Goal: Information Seeking & Learning: Find contact information

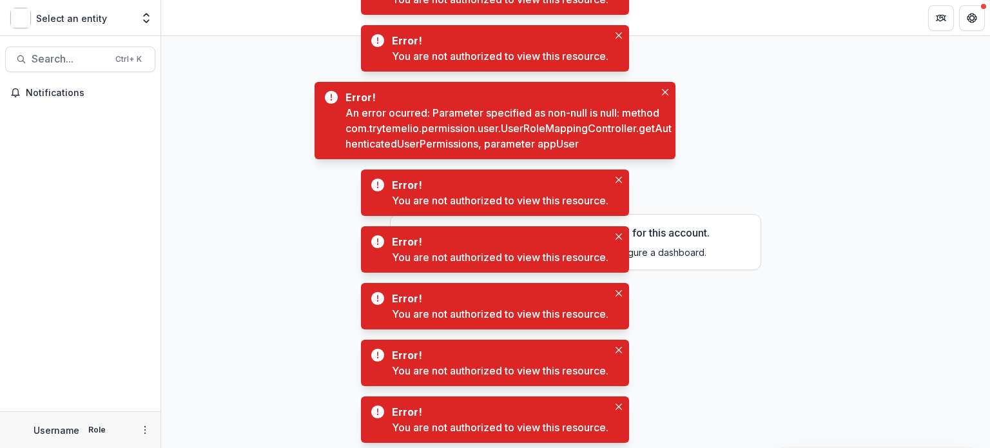
click at [14, 15] on img at bounding box center [20, 18] width 21 height 21
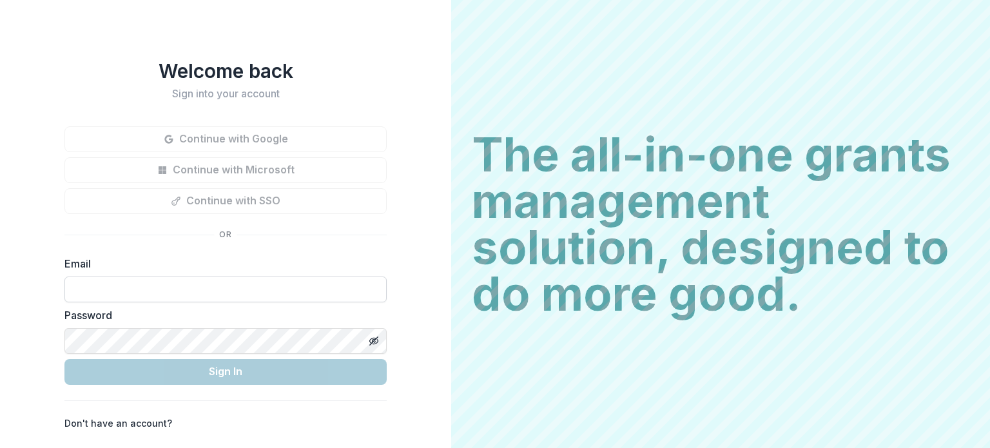
click at [123, 284] on input at bounding box center [225, 289] width 322 height 26
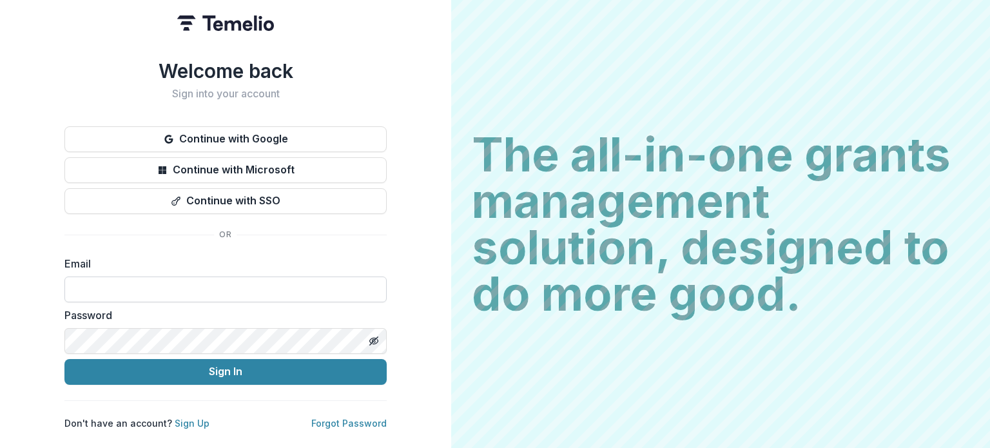
click at [155, 285] on input at bounding box center [225, 289] width 322 height 26
type input "**********"
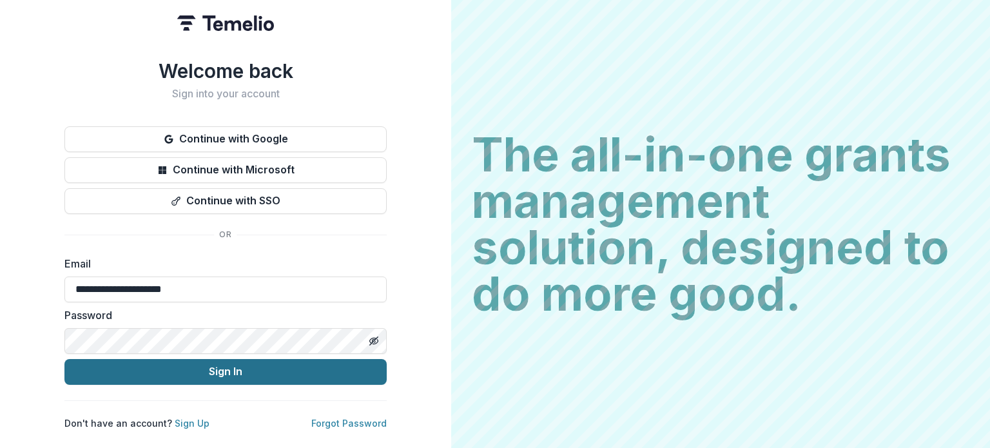
click at [206, 366] on button "Sign In" at bounding box center [225, 372] width 322 height 26
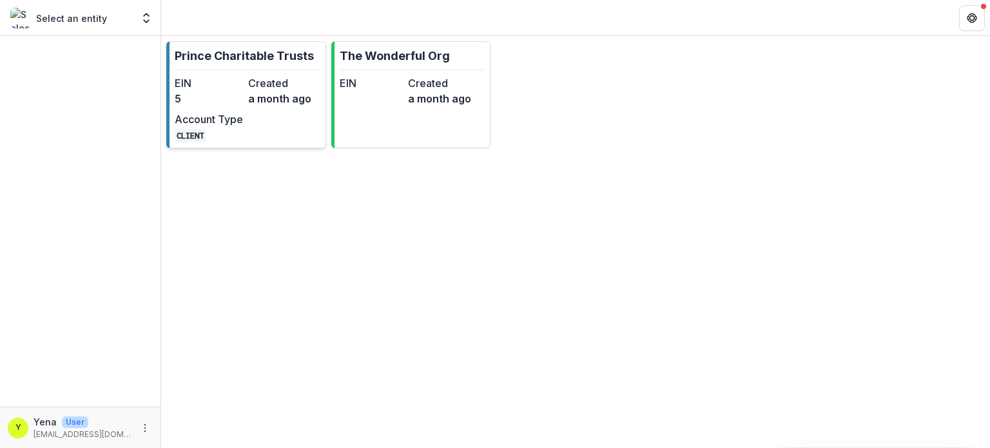
click at [245, 68] on link "Prince Charitable Trusts EIN 5 Created a month ago Account Type CLIENT" at bounding box center [246, 94] width 160 height 107
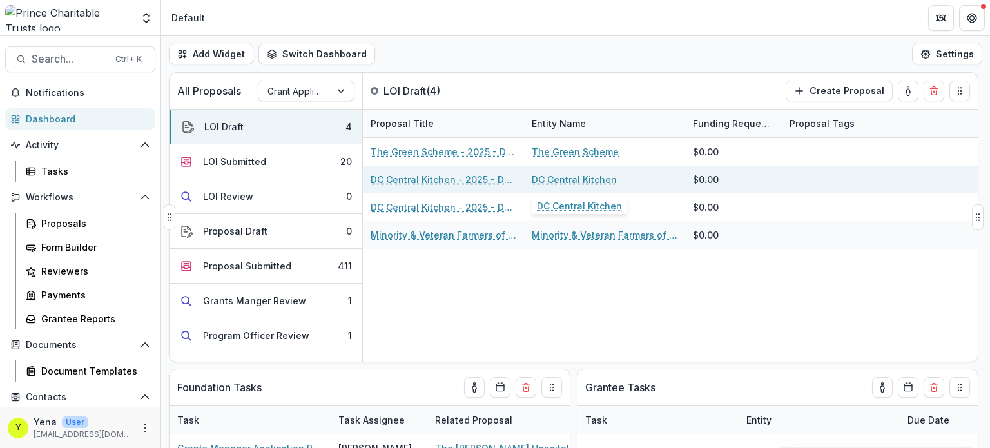
click at [589, 182] on link "DC Central Kitchen" at bounding box center [574, 180] width 85 height 14
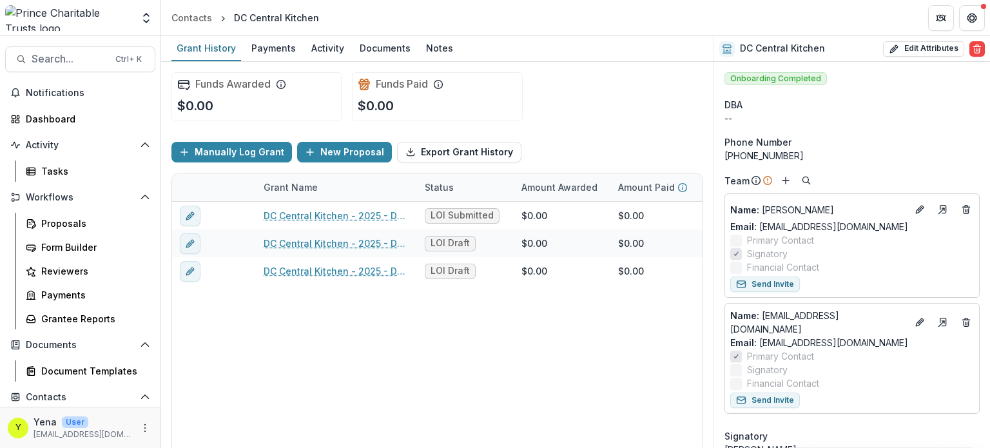
click at [447, 391] on div "DC Central Kitchen - 2025 - DC - Full Application LOI Submitted $0.00 $0.00 $0.…" at bounding box center [697, 327] width 1050 height 251
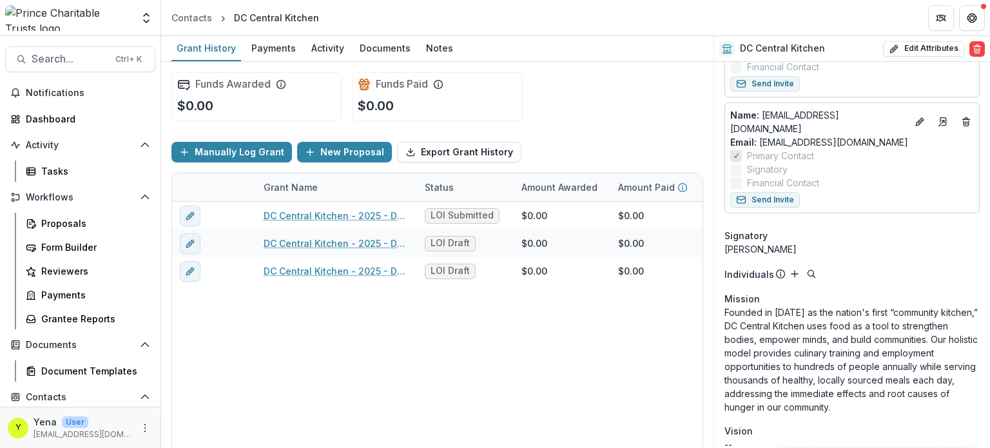
scroll to position [201, 0]
click at [814, 345] on p "Founded in [DATE] as the nation's first “community kitchen,” DC Central Kitchen…" at bounding box center [851, 359] width 255 height 108
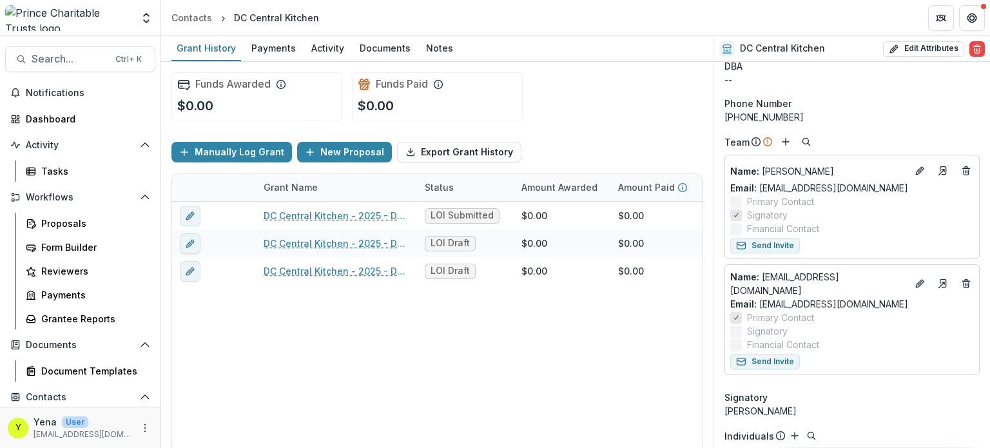
scroll to position [0, 0]
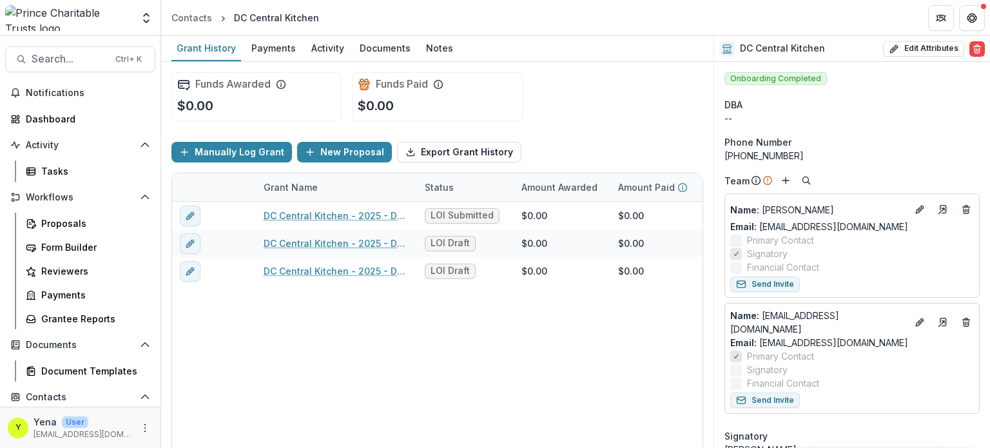
click at [601, 387] on div "DC Central Kitchen - 2025 - DC - Full Application LOI Submitted $0.00 $0.00 $0.…" at bounding box center [697, 327] width 1050 height 251
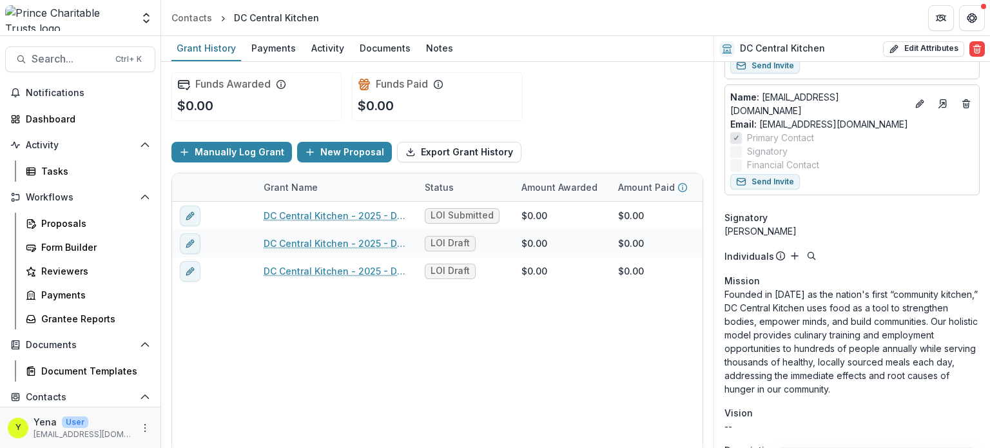
scroll to position [293, 0]
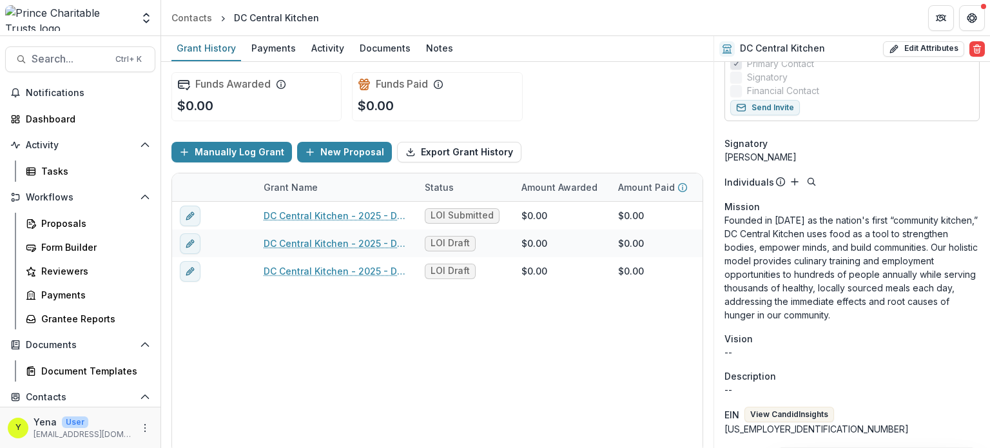
click at [530, 371] on div "DC Central Kitchen - 2025 - DC - Full Application LOI Submitted $0.00 $0.00 $0.…" at bounding box center [697, 327] width 1050 height 251
click at [59, 221] on div "Proposals" at bounding box center [93, 224] width 104 height 14
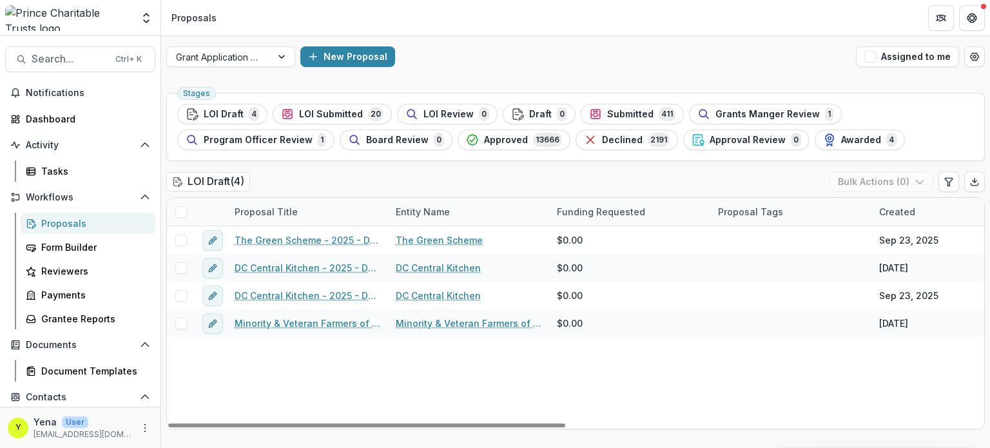
scroll to position [19, 0]
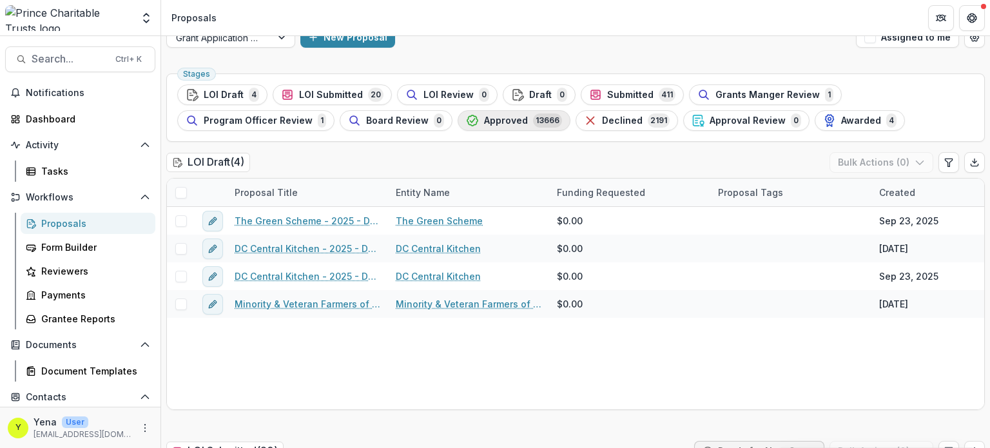
click at [495, 121] on span "Approved" at bounding box center [506, 120] width 44 height 11
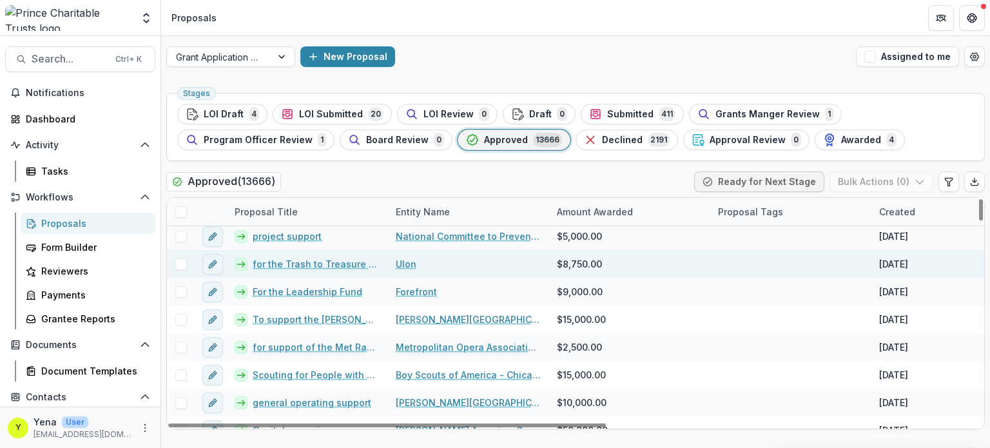
scroll to position [198, 0]
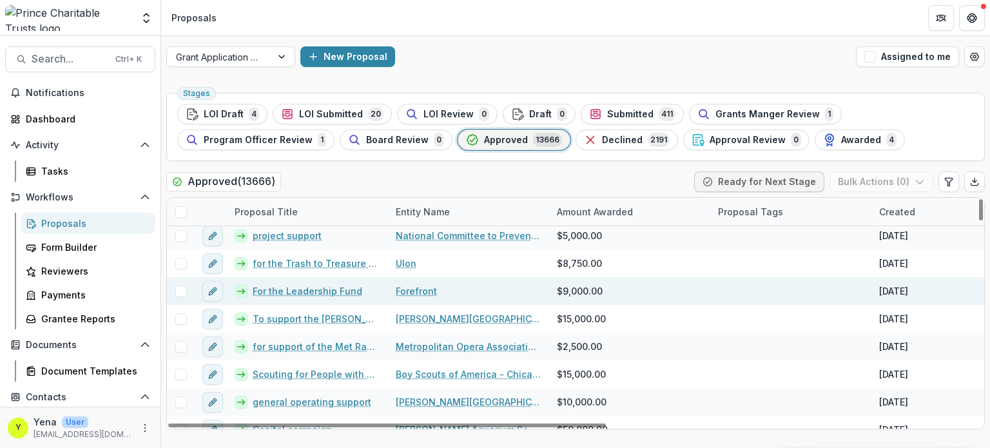
click at [309, 292] on link "For the Leadership Fund" at bounding box center [308, 291] width 110 height 14
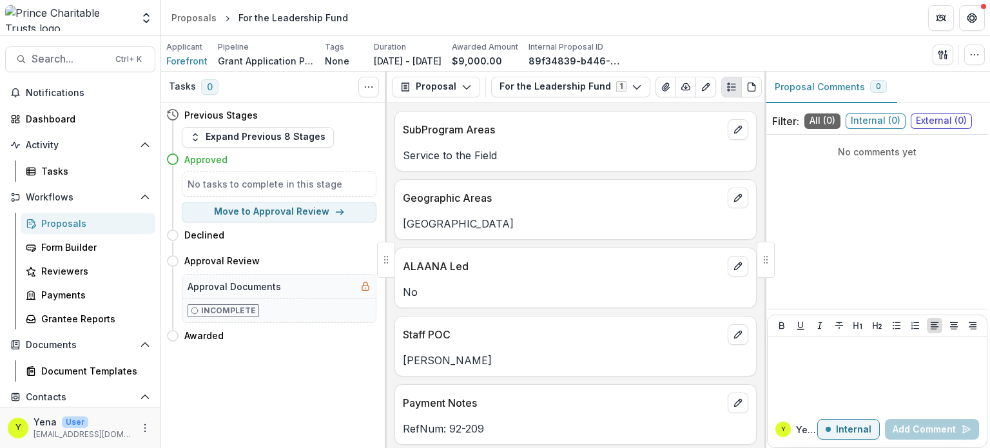
scroll to position [59, 0]
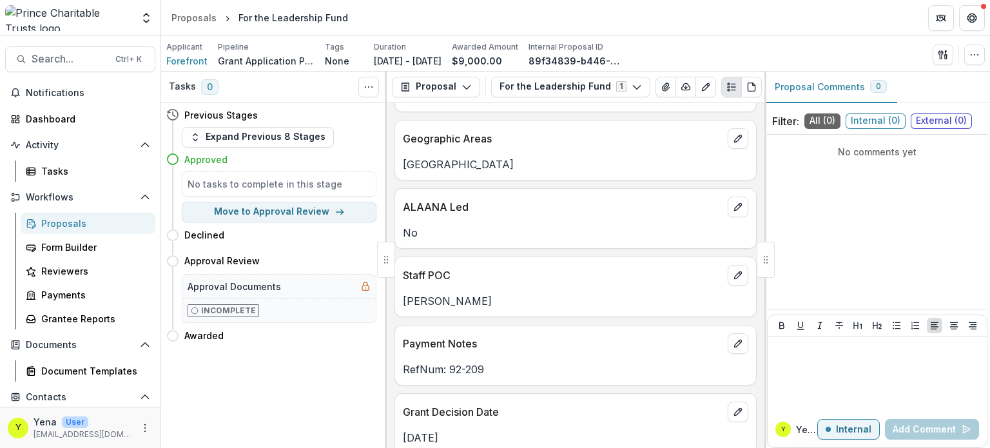
click at [434, 310] on div "Staff POC [PERSON_NAME]" at bounding box center [575, 286] width 362 height 61
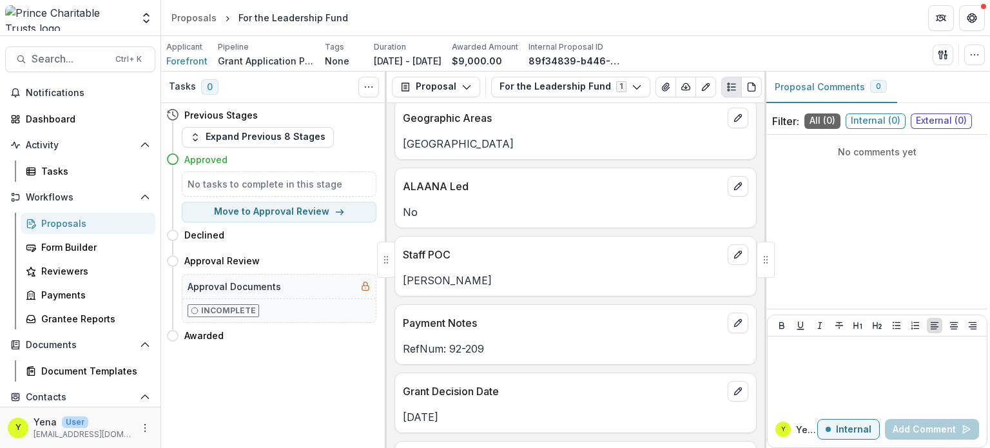
scroll to position [80, 0]
click at [438, 249] on p "Staff POC" at bounding box center [563, 254] width 320 height 15
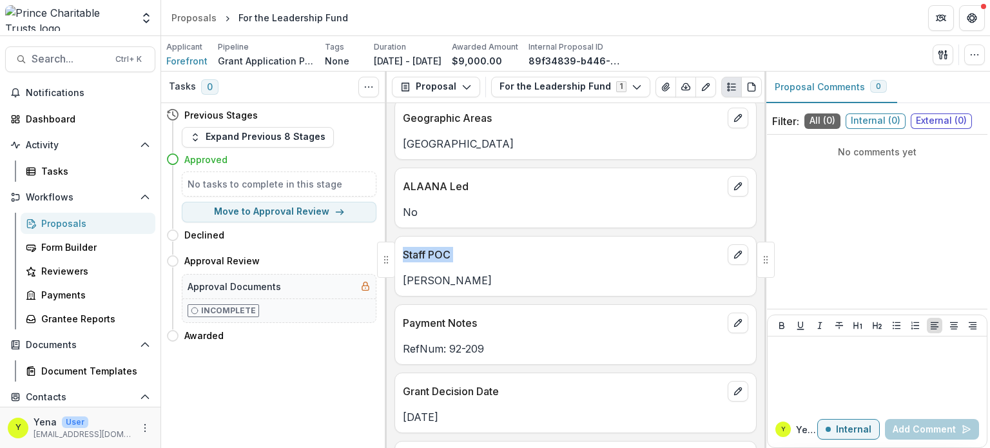
click at [438, 251] on p "Staff POC" at bounding box center [563, 254] width 320 height 15
click at [424, 254] on p "Staff POC" at bounding box center [563, 254] width 320 height 15
click at [407, 260] on p "Staff POC" at bounding box center [563, 254] width 320 height 15
click at [420, 255] on p "Staff POC" at bounding box center [563, 254] width 320 height 15
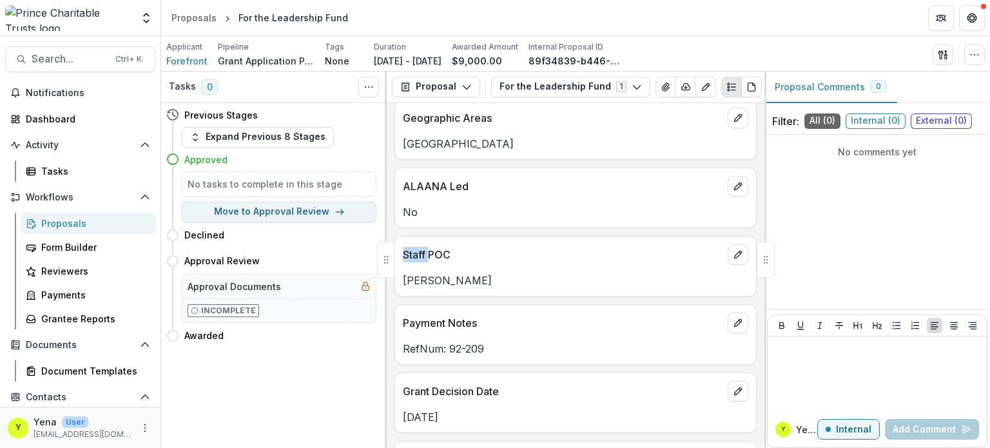
click at [420, 255] on p "Staff POC" at bounding box center [563, 254] width 320 height 15
click at [436, 255] on p "Staff POC" at bounding box center [563, 254] width 320 height 15
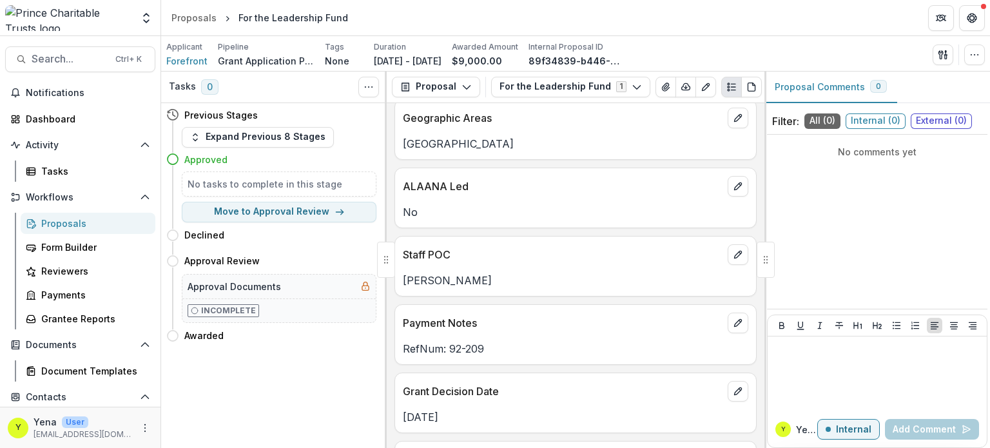
click at [440, 278] on p "[PERSON_NAME]" at bounding box center [575, 280] width 345 height 15
click at [428, 251] on p "Staff POC" at bounding box center [563, 254] width 320 height 15
click at [446, 276] on p "[PERSON_NAME]" at bounding box center [575, 280] width 345 height 15
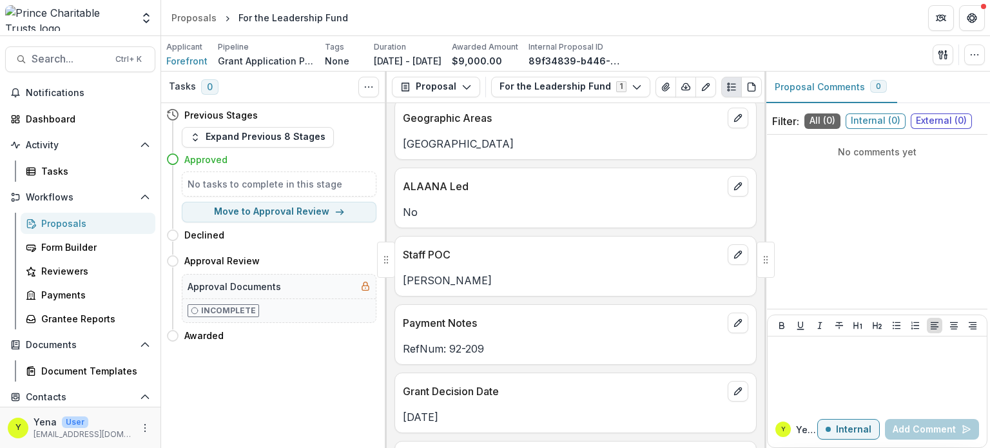
click at [427, 262] on div "Staff POC" at bounding box center [575, 251] width 361 height 28
click at [433, 280] on p "[PERSON_NAME]" at bounding box center [575, 280] width 345 height 15
click at [426, 259] on p "Staff POC" at bounding box center [563, 254] width 320 height 15
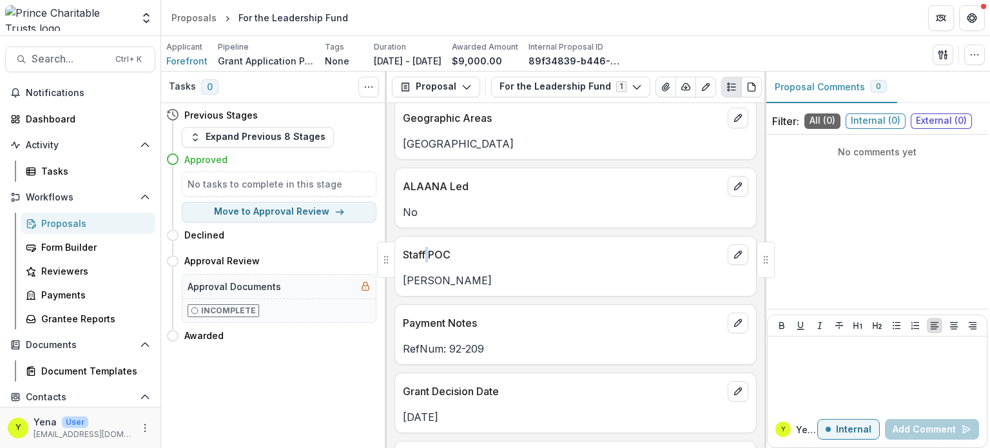
click at [426, 259] on p "Staff POC" at bounding box center [563, 254] width 320 height 15
click at [440, 287] on div "Staff POC [PERSON_NAME]" at bounding box center [575, 266] width 362 height 61
click at [421, 251] on p "Staff POC" at bounding box center [563, 254] width 320 height 15
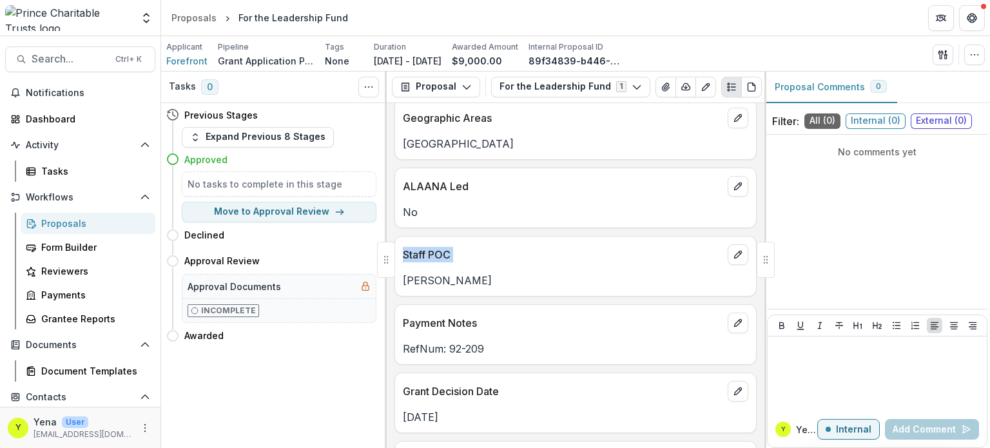
click at [421, 251] on p "Staff POC" at bounding box center [563, 254] width 320 height 15
click at [434, 266] on div "[PERSON_NAME]" at bounding box center [575, 276] width 361 height 23
click at [422, 252] on p "Staff POC" at bounding box center [563, 254] width 320 height 15
